Goal: Task Accomplishment & Management: Use online tool/utility

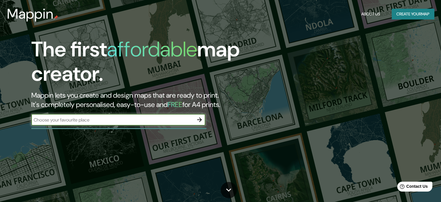
click at [117, 120] on input "text" at bounding box center [112, 119] width 162 height 7
type input "LIMA [GEOGRAPHIC_DATA]"
click at [198, 117] on icon "button" at bounding box center [199, 119] width 7 height 7
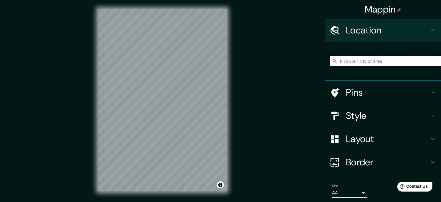
click at [360, 61] on input "Pick your city or area" at bounding box center [385, 61] width 111 height 10
click at [357, 60] on input "[GEOGRAPHIC_DATA]" at bounding box center [385, 61] width 111 height 10
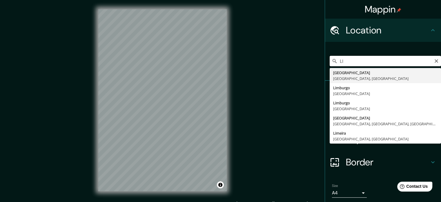
type input "L"
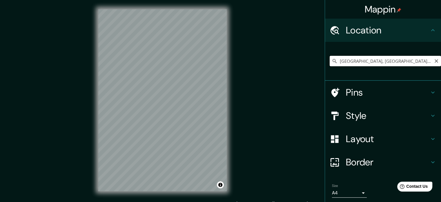
click at [194, 58] on div "Mappin Location [GEOGRAPHIC_DATA], [GEOGRAPHIC_DATA], [GEOGRAPHIC_DATA] Pins St…" at bounding box center [220, 104] width 441 height 209
click at [232, 159] on div "© Mapbox © OpenStreetMap Improve this map" at bounding box center [162, 100] width 147 height 200
click at [355, 60] on input "[GEOGRAPHIC_DATA], [GEOGRAPHIC_DATA], [GEOGRAPHIC_DATA], [GEOGRAPHIC_DATA]" at bounding box center [385, 61] width 111 height 10
drag, startPoint x: 420, startPoint y: 62, endPoint x: 235, endPoint y: 58, distance: 185.2
click at [236, 59] on div "Mappin Location [GEOGRAPHIC_DATA], [GEOGRAPHIC_DATA], [GEOGRAPHIC_DATA], [GEOGR…" at bounding box center [220, 104] width 441 height 209
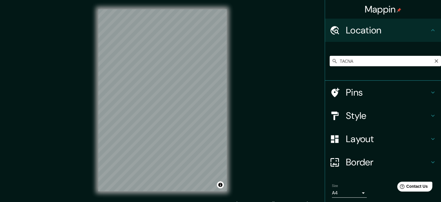
click at [236, 58] on div "© Mapbox © OpenStreetMap Improve this map" at bounding box center [162, 100] width 147 height 200
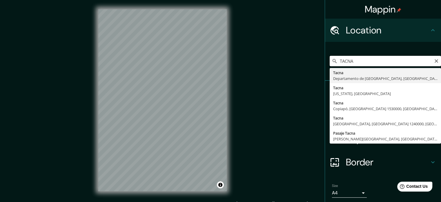
click at [353, 56] on input "TACNA" at bounding box center [385, 61] width 111 height 10
type input "[GEOGRAPHIC_DATA], [GEOGRAPHIC_DATA], [GEOGRAPHIC_DATA]"
